Goal: Task Accomplishment & Management: Manage account settings

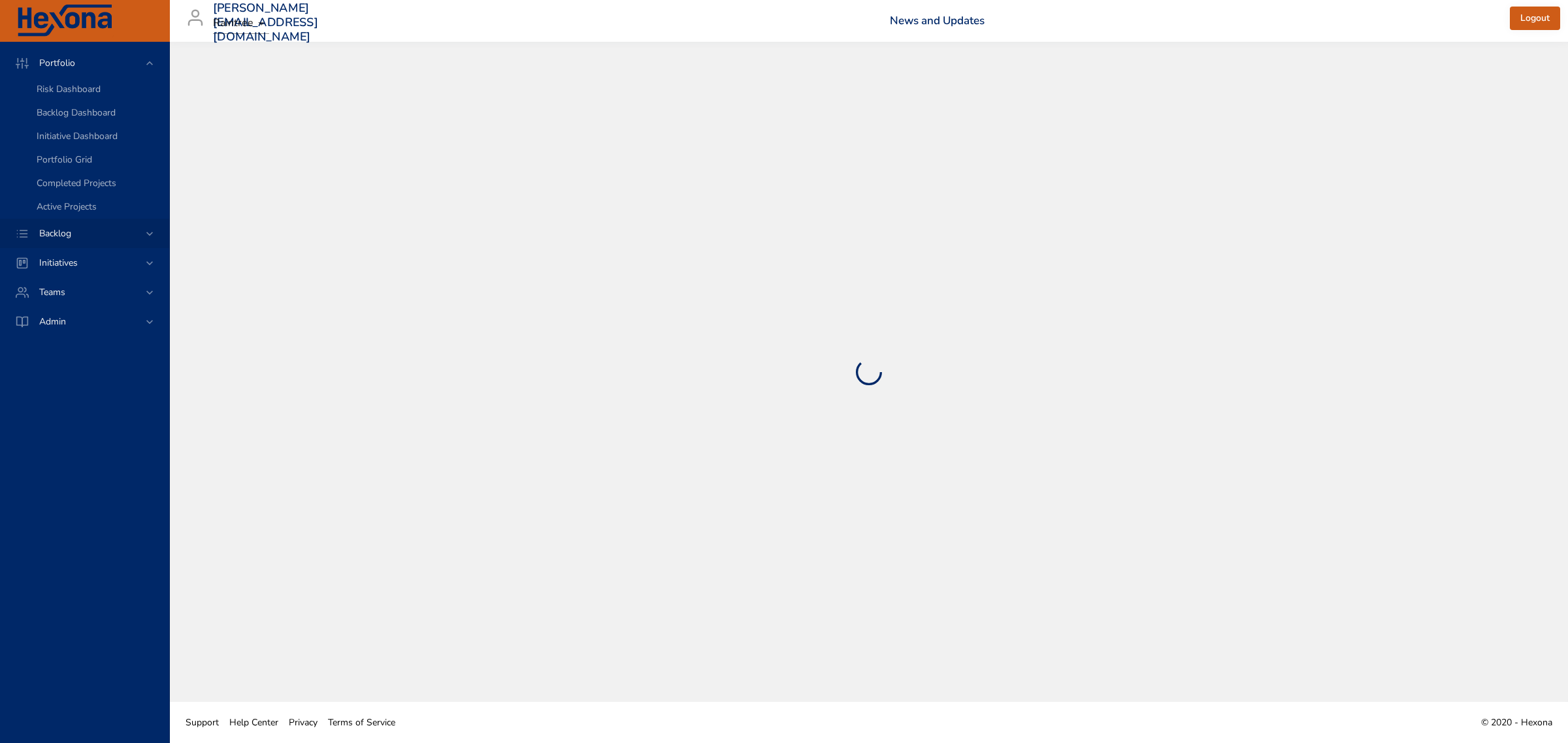
click at [91, 229] on div "Backlog" at bounding box center [85, 233] width 114 height 14
click at [73, 124] on span "Backlog Details" at bounding box center [67, 118] width 63 height 13
click at [47, 116] on span "Backlog Details" at bounding box center [67, 118] width 63 height 13
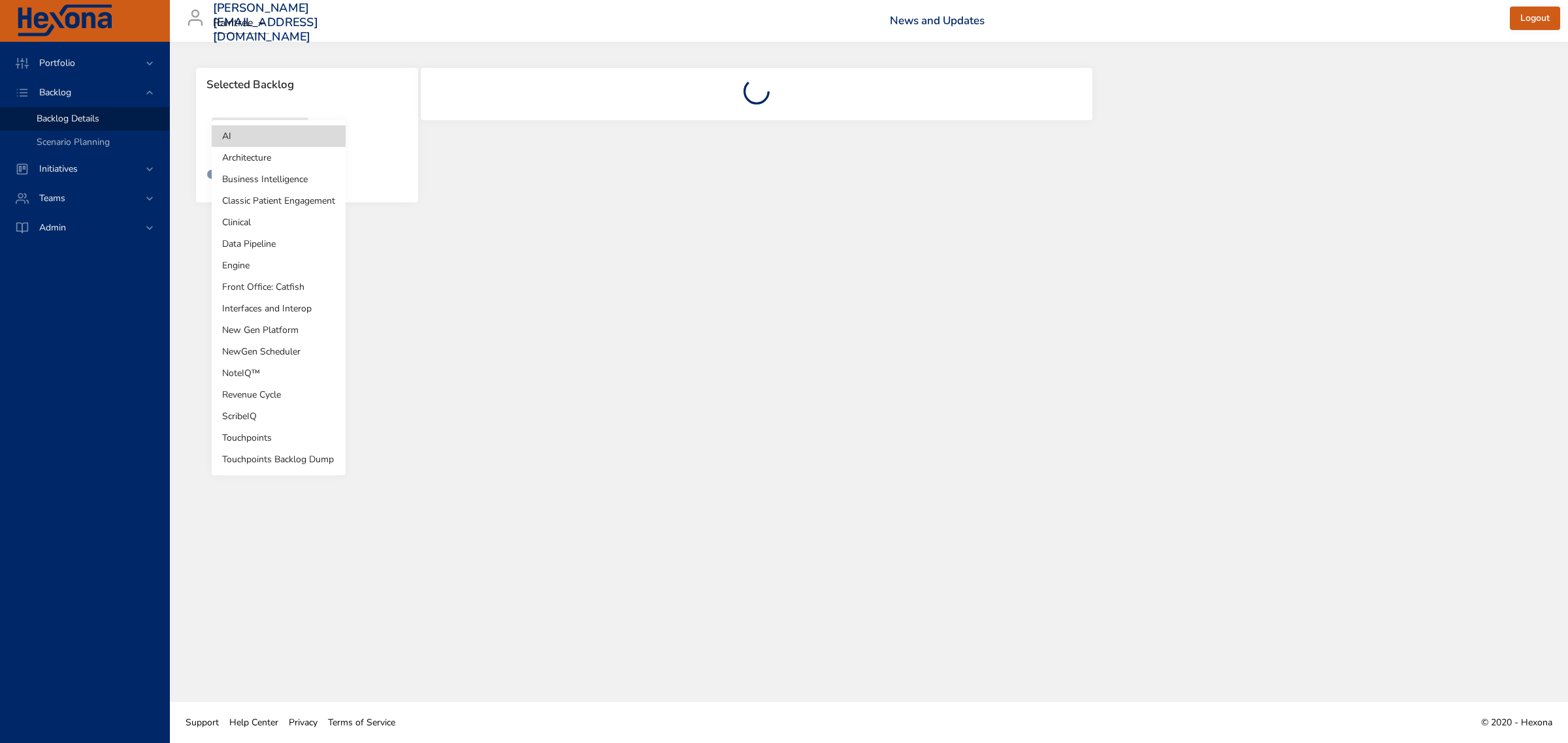
click at [271, 136] on body "Portfolio Backlog Backlog Details Scenario Planning Initiatives Teams Admin [PE…" at bounding box center [784, 372] width 1568 height 743
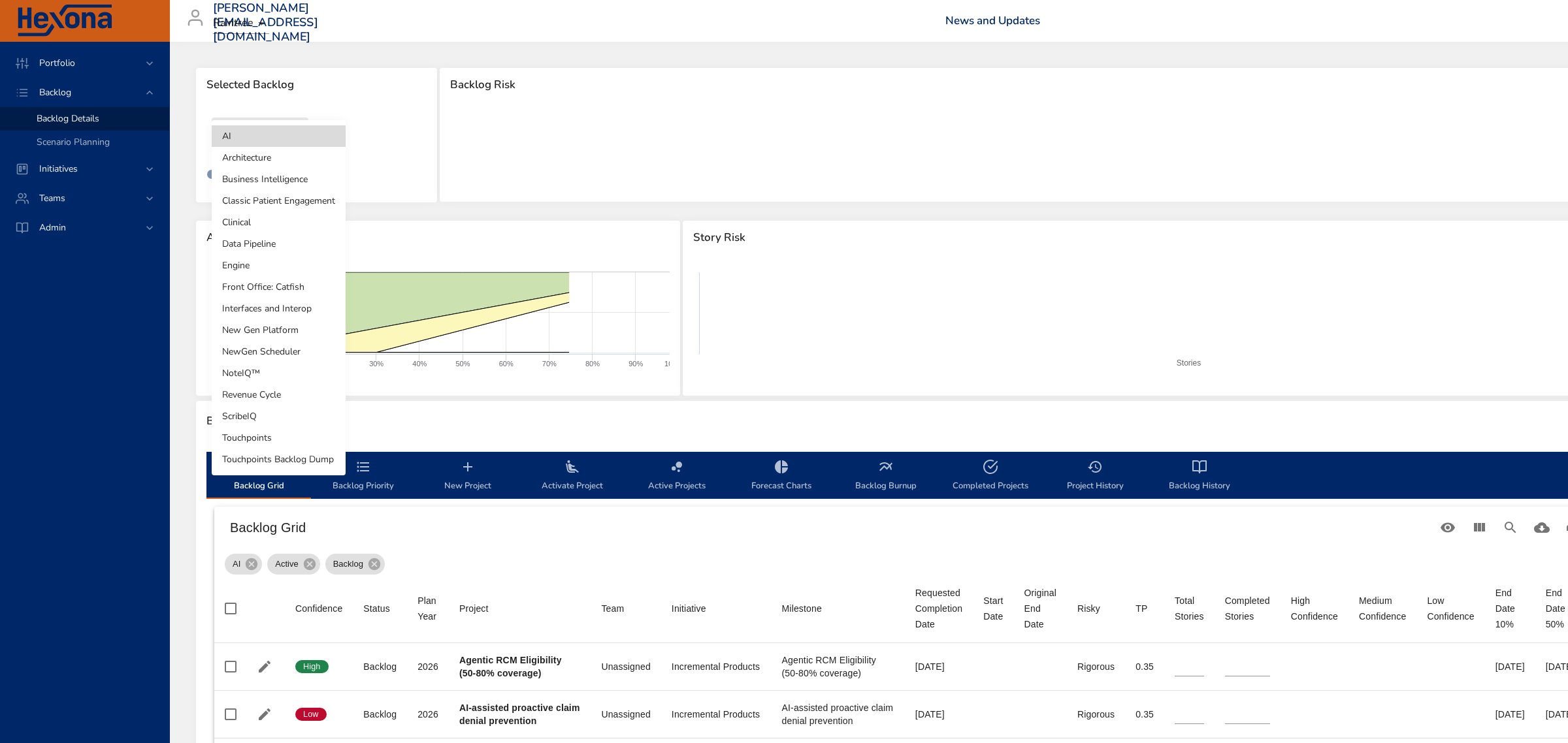
click at [272, 421] on li "ScribeIQ" at bounding box center [278, 416] width 134 height 22
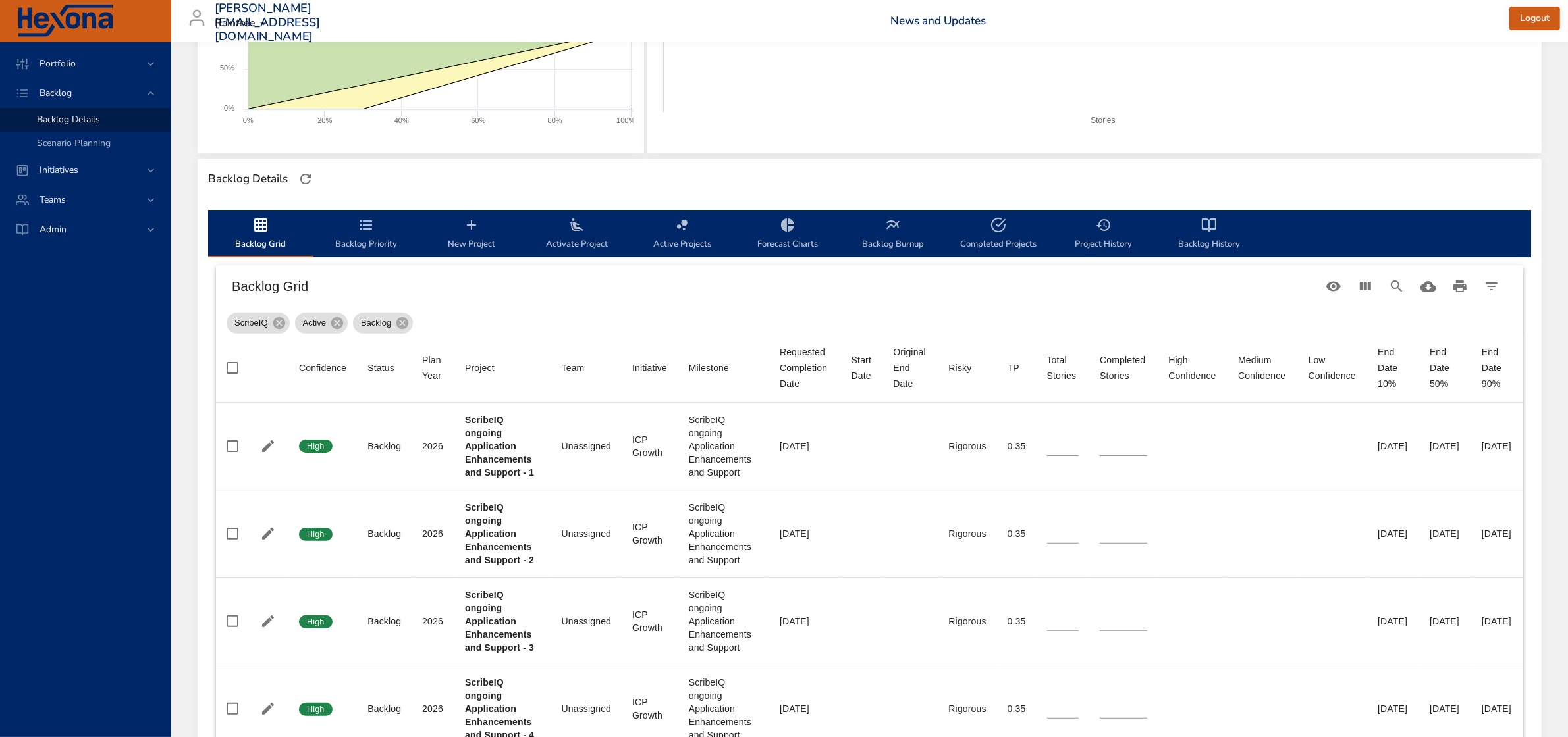
scroll to position [247, 0]
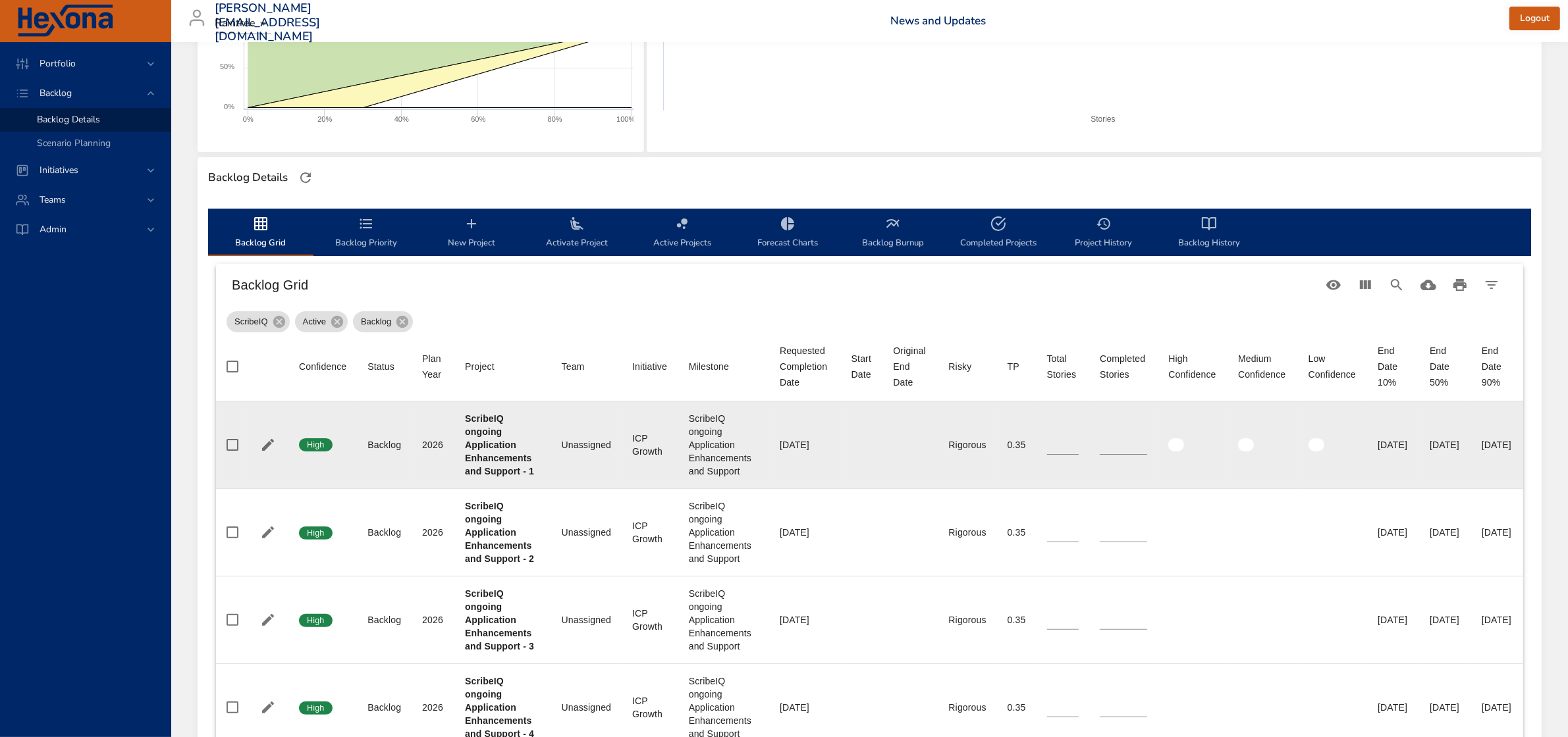
click at [430, 452] on div "2026" at bounding box center [433, 445] width 22 height 13
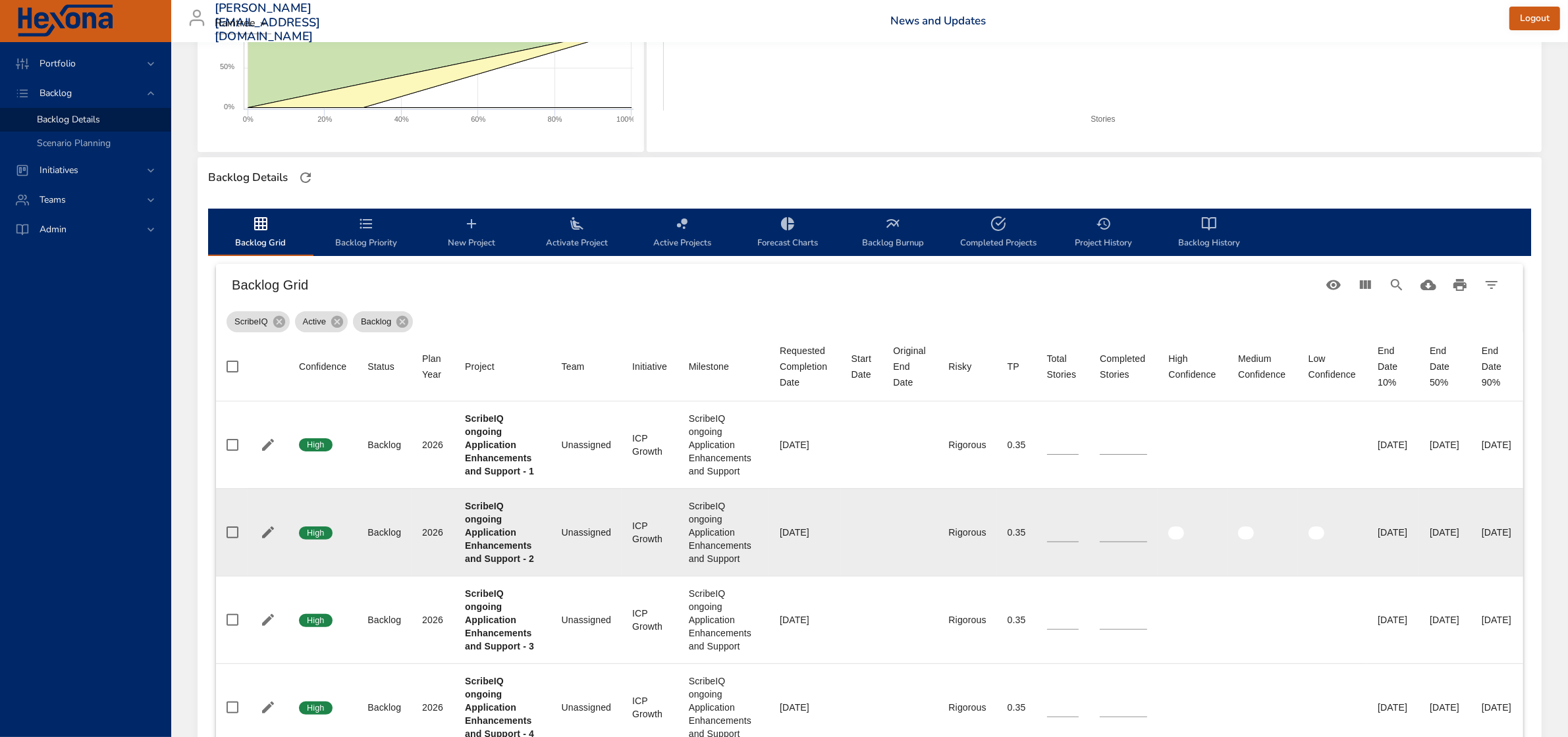
click at [431, 539] on div "2026" at bounding box center [433, 532] width 22 height 13
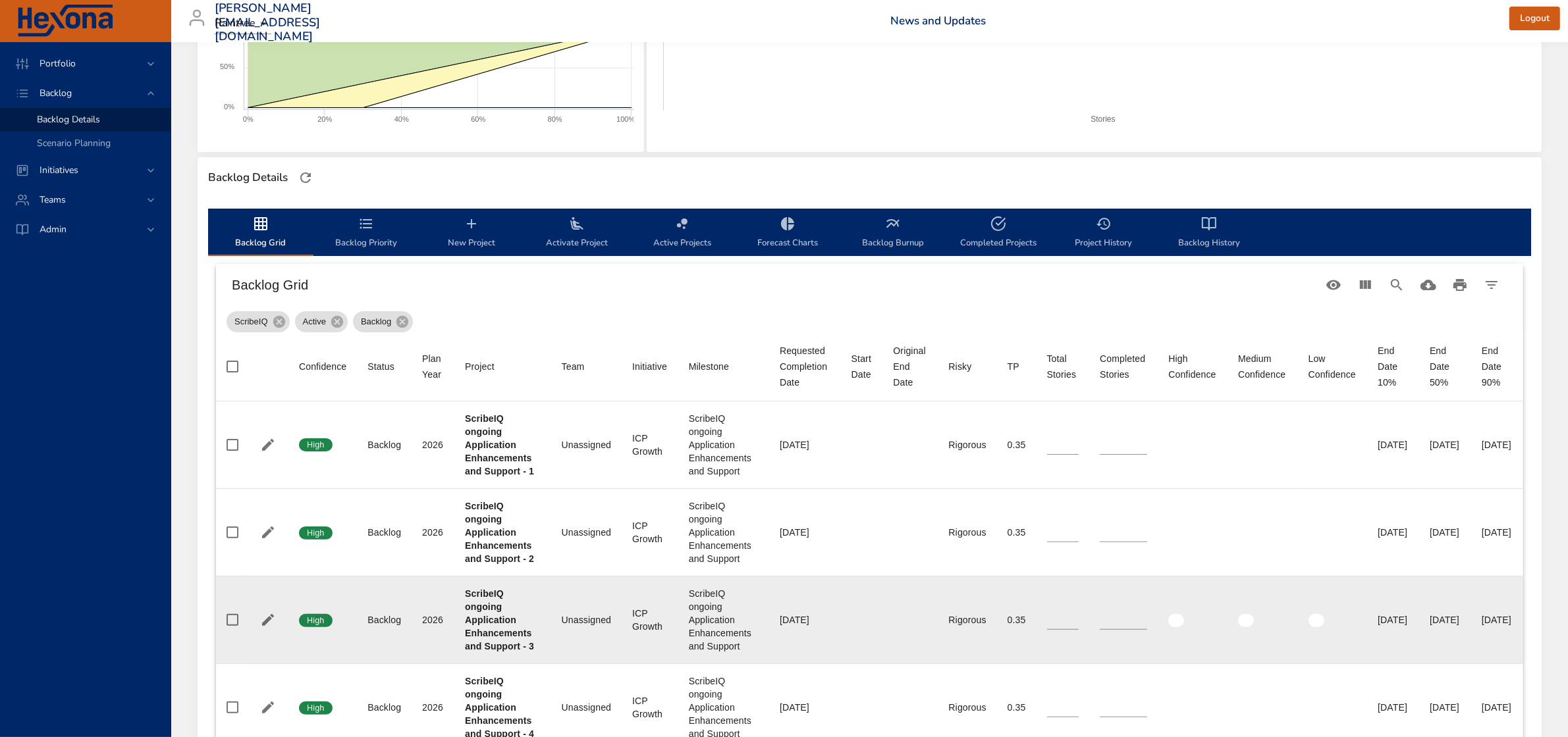
click at [435, 626] on div "2026" at bounding box center [433, 620] width 22 height 13
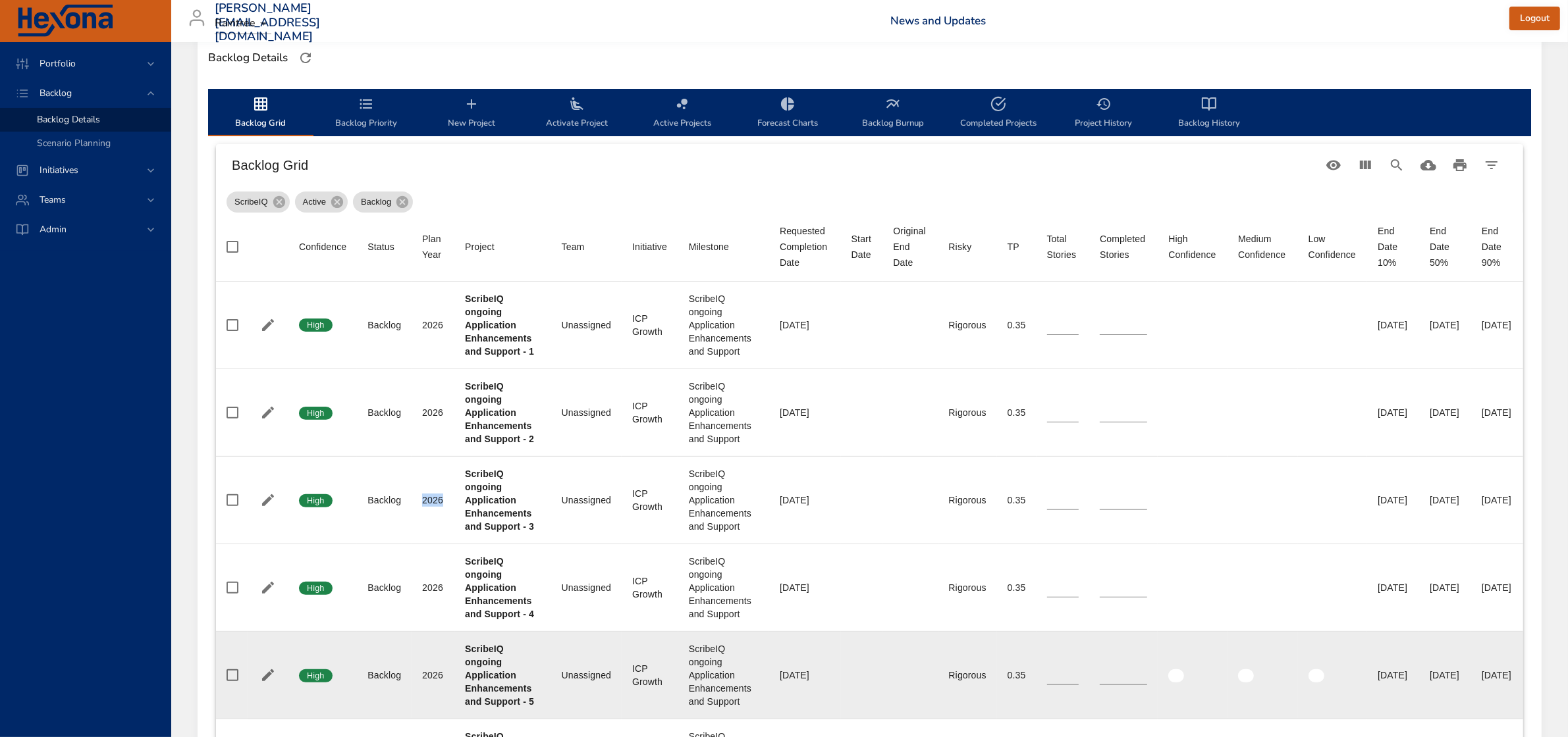
scroll to position [329, 0]
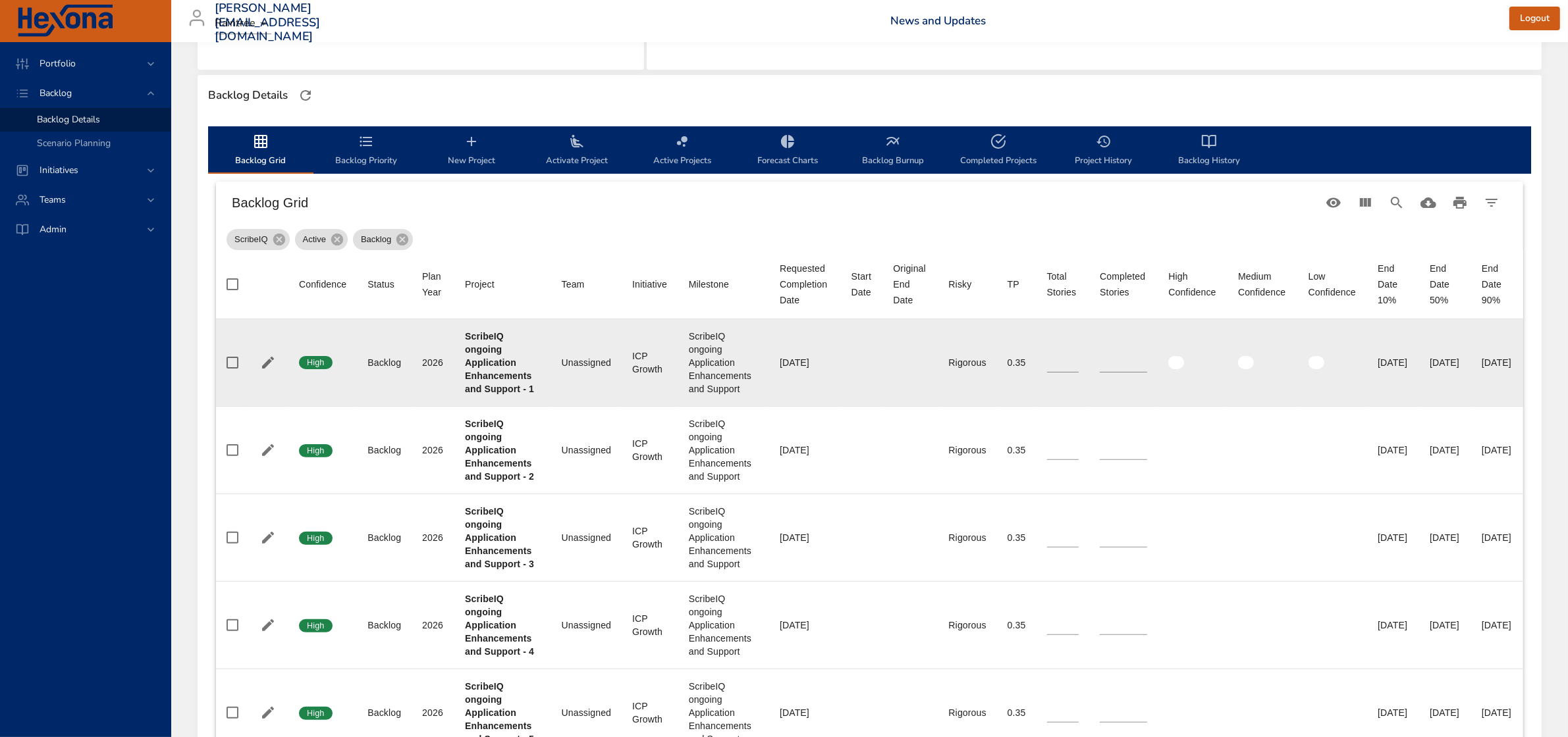
click at [511, 376] on b "ScribeIQ ongoing Application Enhancements and Support - 1" at bounding box center [499, 363] width 69 height 63
drag, startPoint x: 465, startPoint y: 336, endPoint x: 520, endPoint y: 390, distance: 77.1
click at [520, 390] on b "ScribeIQ ongoing Application Enhancements and Support - 1" at bounding box center [499, 363] width 69 height 63
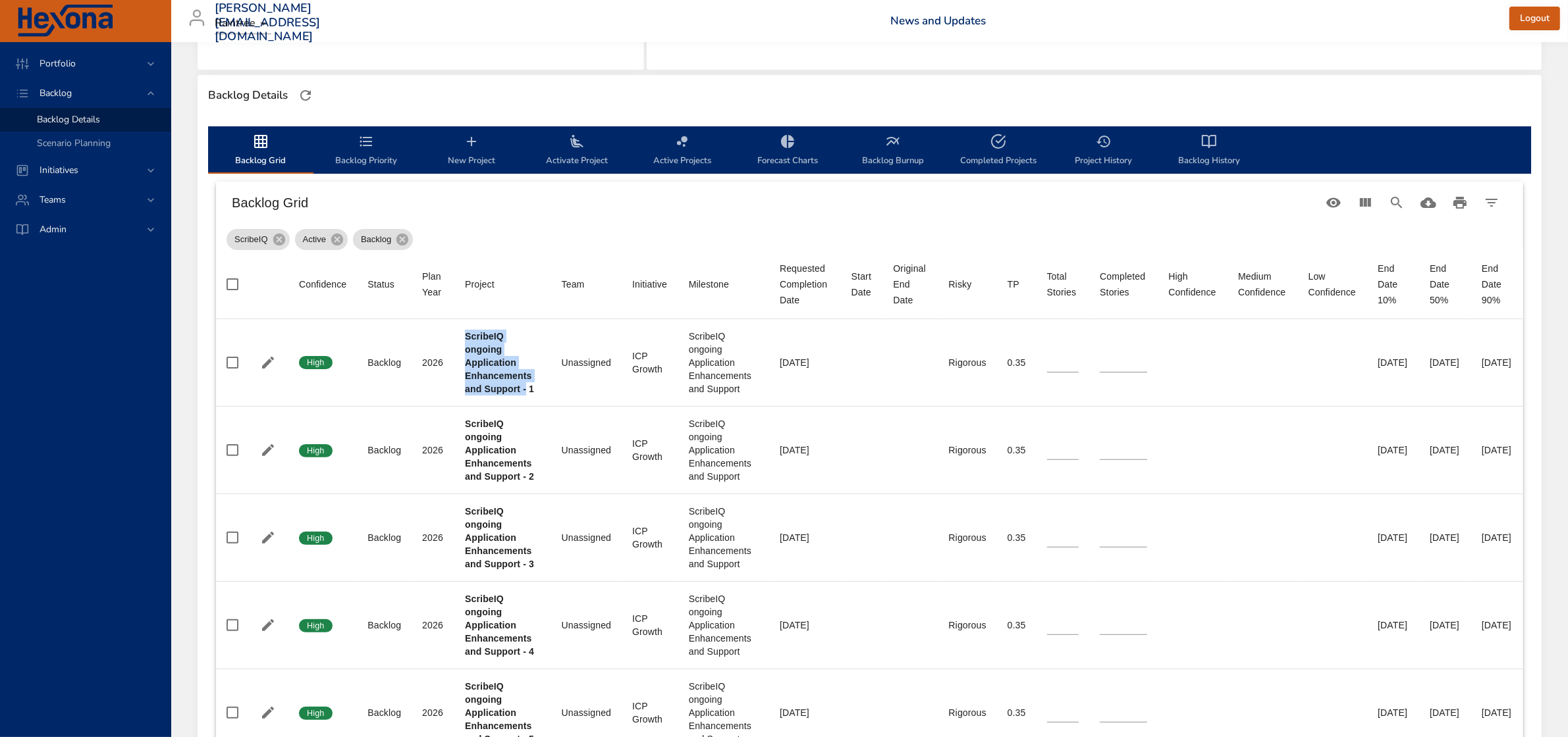
scroll to position [329, 27]
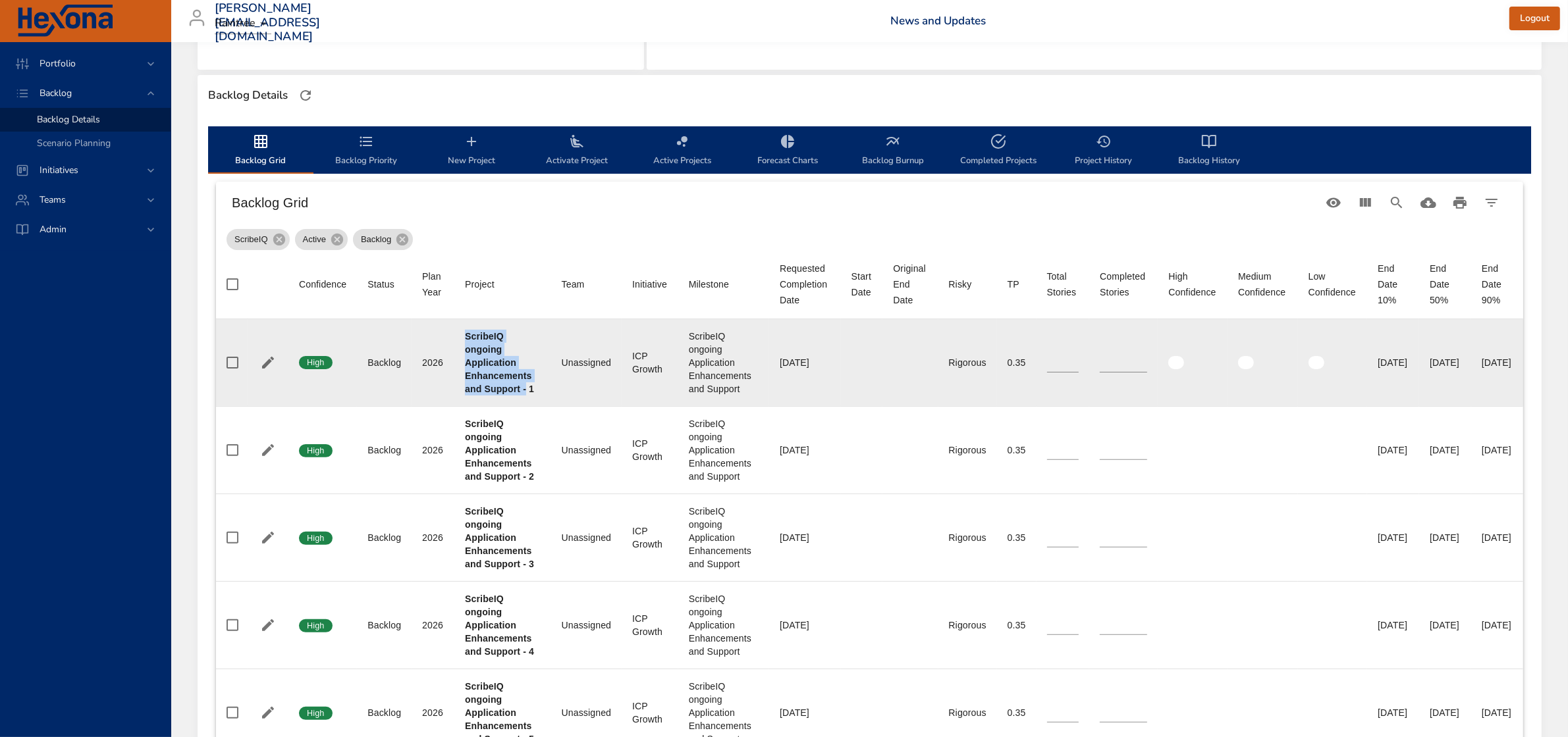
drag, startPoint x: 1391, startPoint y: 373, endPoint x: 1450, endPoint y: 372, distance: 59.0
click at [1450, 372] on td "End Date 50% 10/31/2025" at bounding box center [1445, 363] width 52 height 87
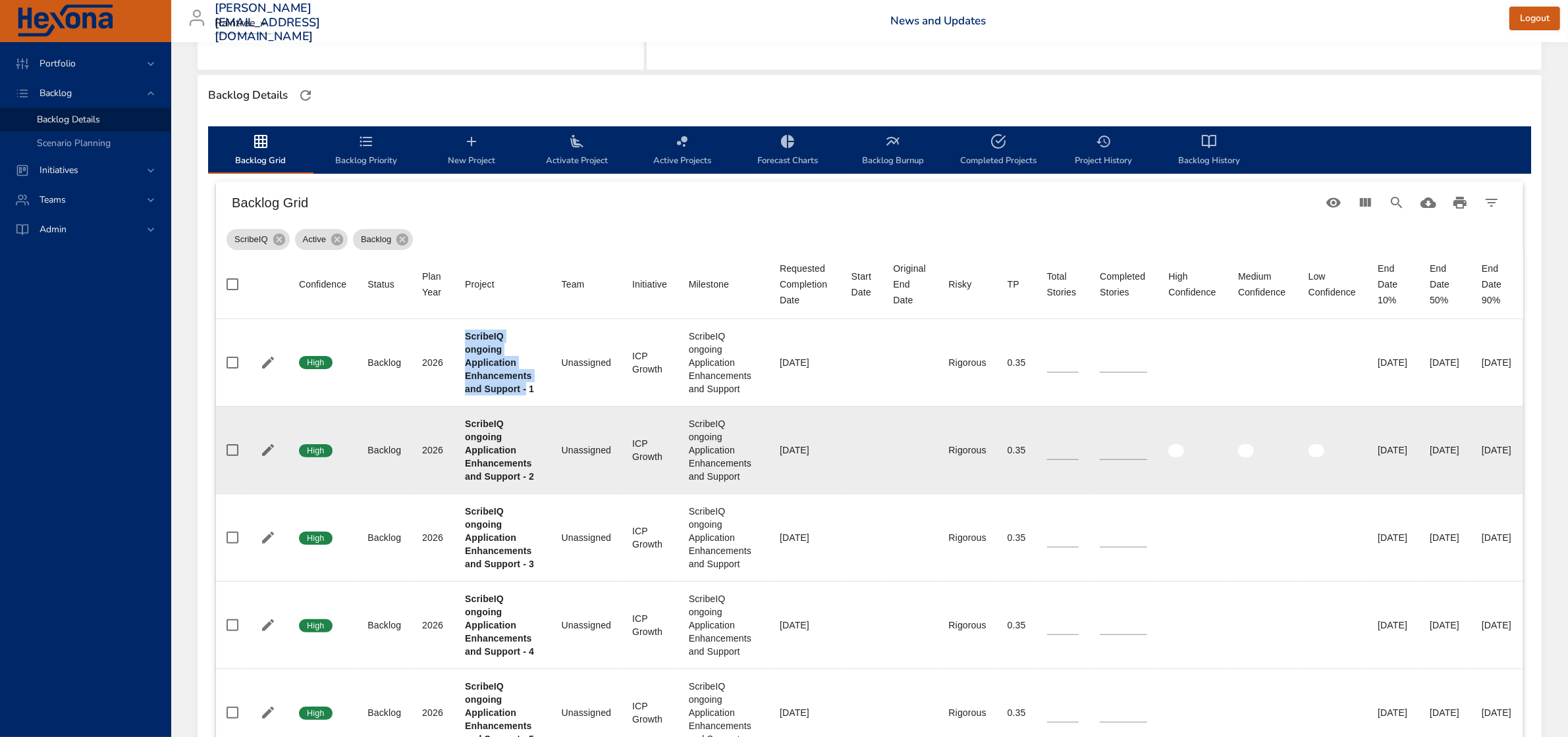
drag, startPoint x: 1397, startPoint y: 474, endPoint x: 1451, endPoint y: 469, distance: 54.2
click at [1451, 469] on td "End Date 50% 12/04/2025" at bounding box center [1445, 449] width 52 height 87
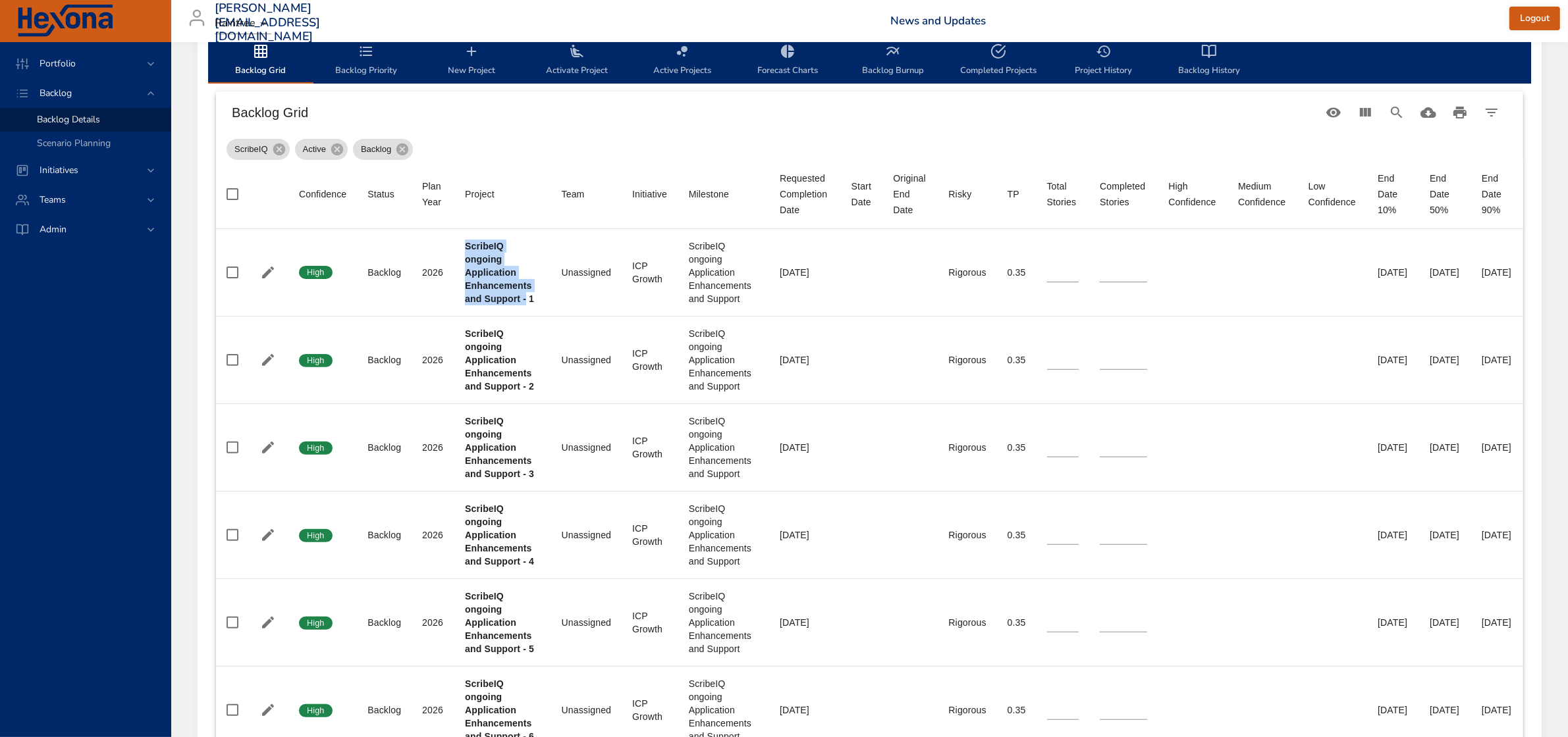
scroll to position [823, 27]
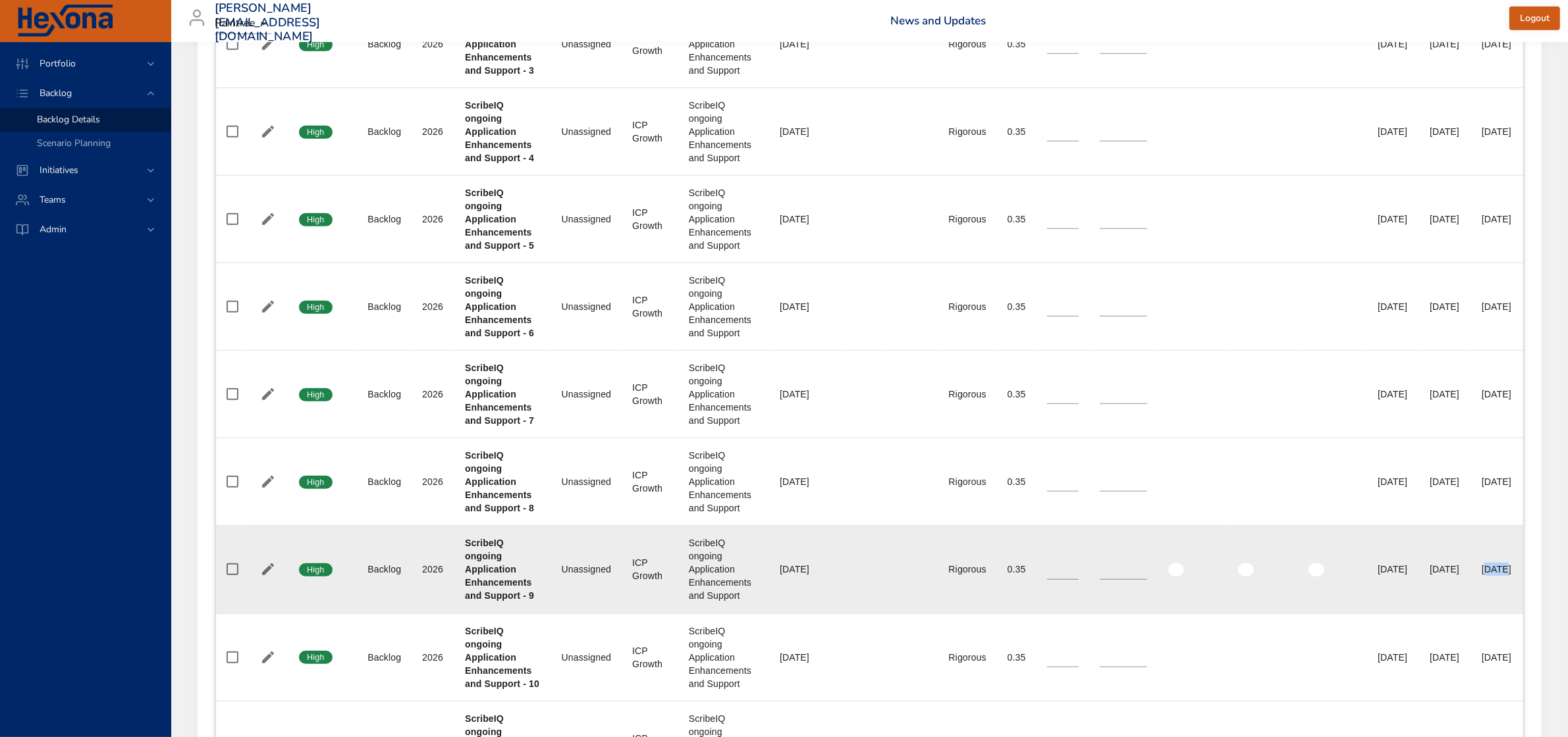
drag, startPoint x: 1467, startPoint y: 686, endPoint x: 1486, endPoint y: 685, distance: 19.0
click at [1486, 576] on div "10/23/2026" at bounding box center [1497, 570] width 31 height 13
drag, startPoint x: 1387, startPoint y: 684, endPoint x: 1460, endPoint y: 676, distance: 73.4
click at [1460, 614] on tr "Confidence High Status Backlog Plan Year 2026 Project ScribeIQ ongoing Applicat…" at bounding box center [869, 569] width 1307 height 87
